Goal: Task Accomplishment & Management: Use online tool/utility

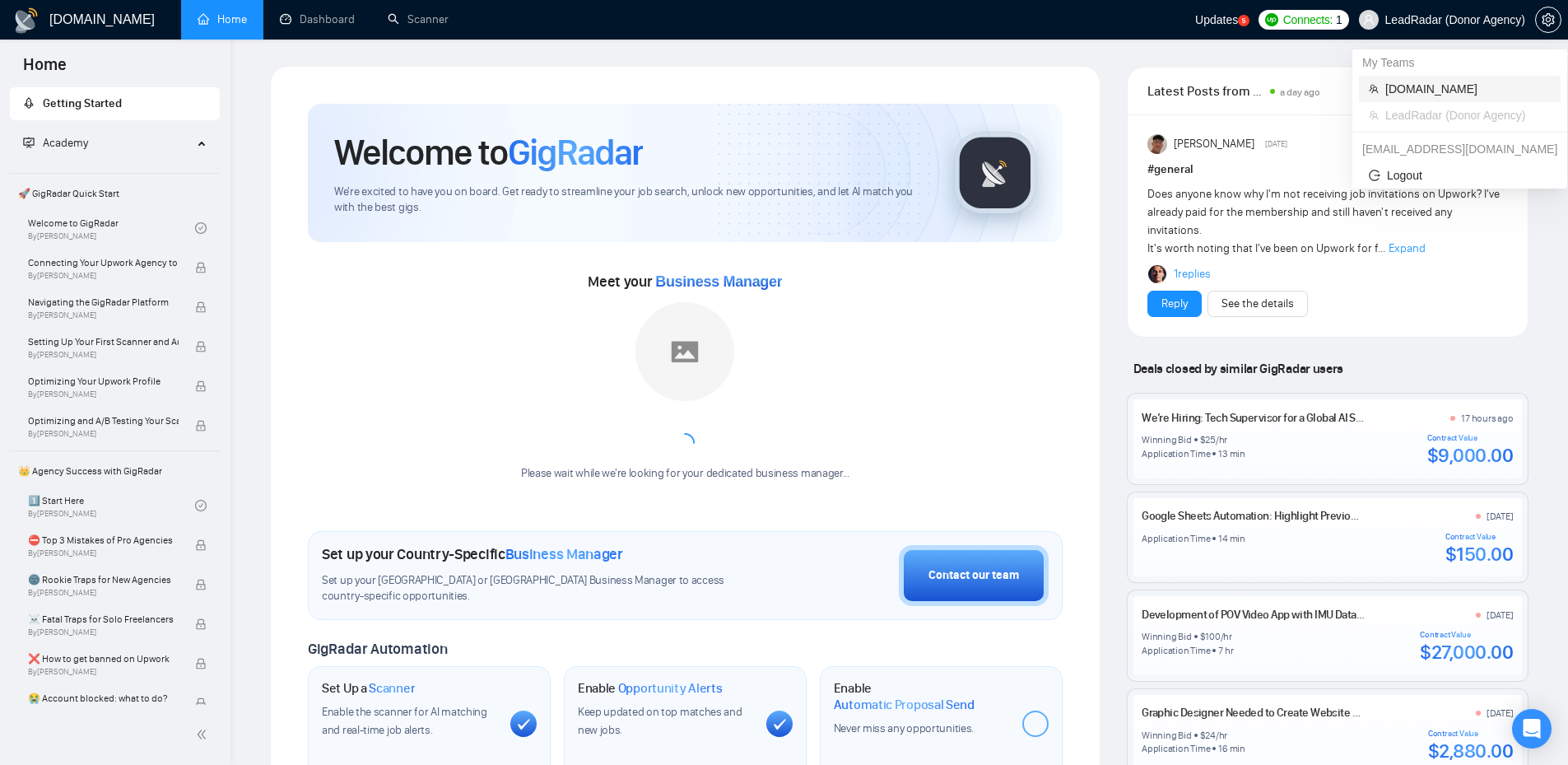
click at [1433, 83] on span "[DOMAIN_NAME]" at bounding box center [1468, 89] width 165 height 18
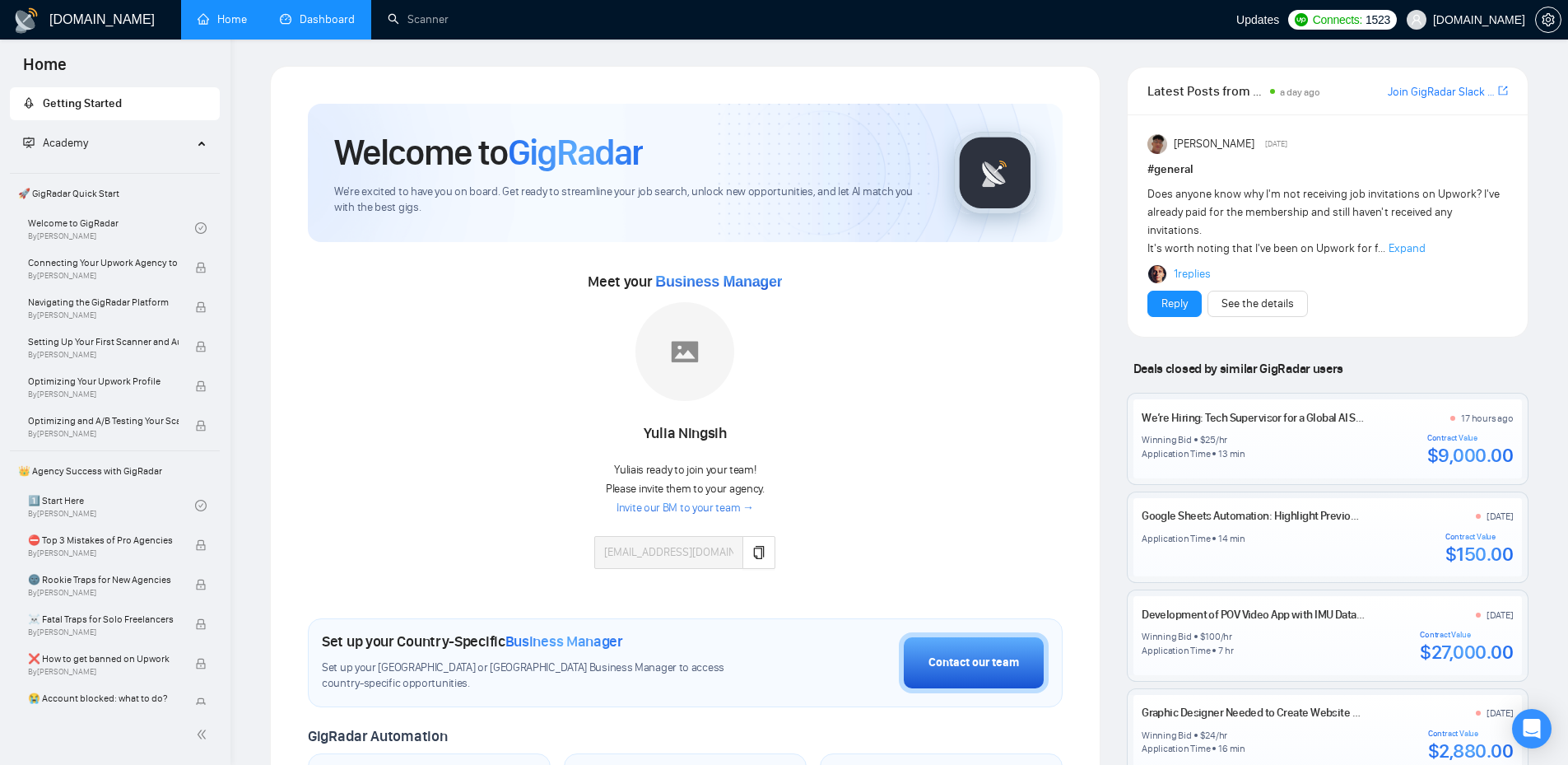
click at [334, 24] on link "Dashboard" at bounding box center [317, 19] width 75 height 14
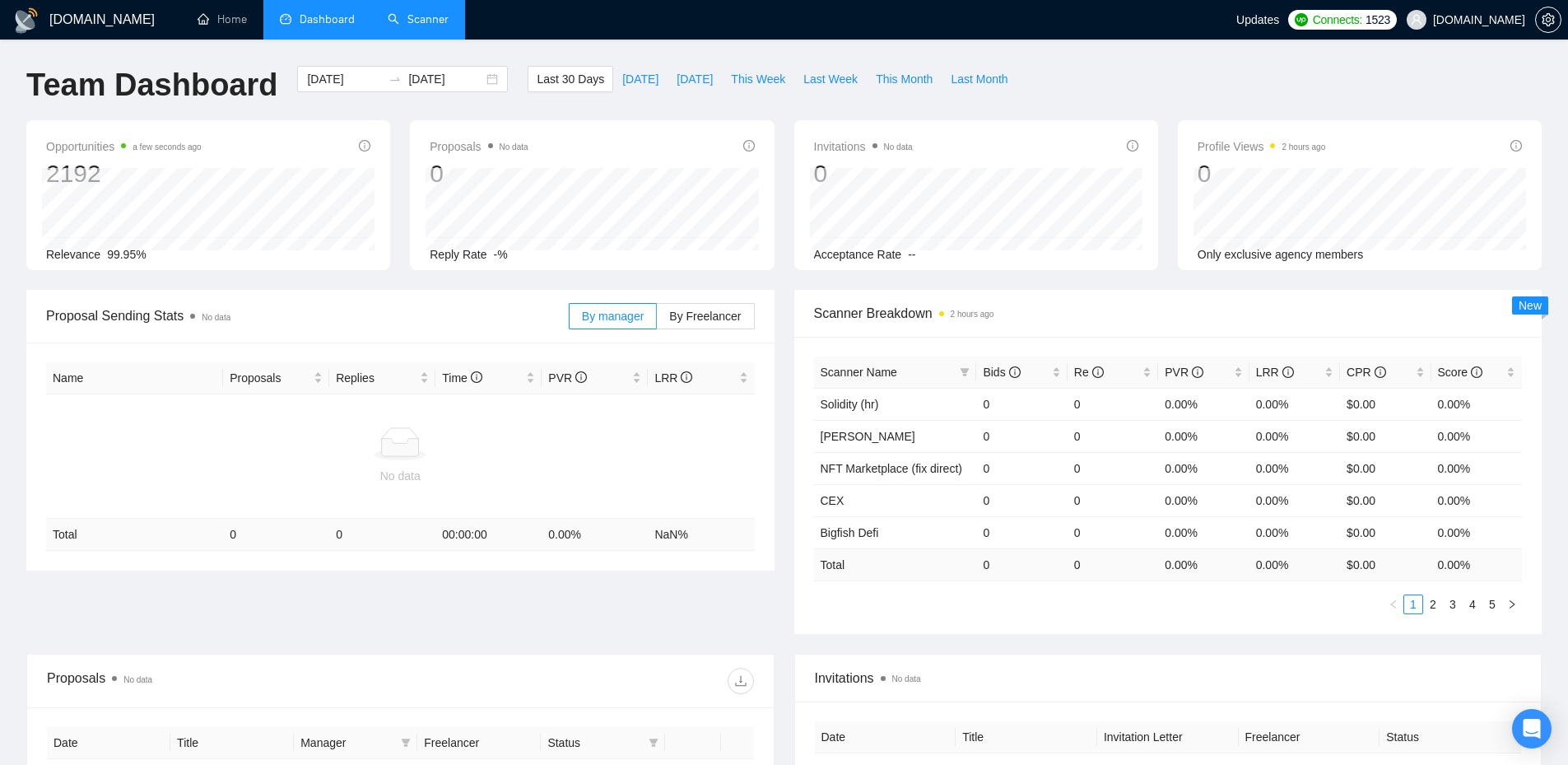
click at [404, 13] on link "Scanner" at bounding box center [418, 19] width 61 height 14
